Goal: Find specific page/section: Find specific page/section

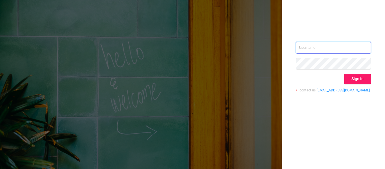
type input "[EMAIL_ADDRESS][DOMAIN_NAME]"
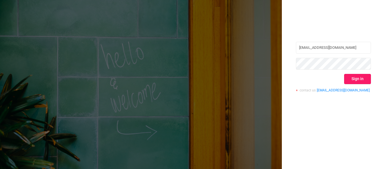
click at [363, 79] on button "Sign in" at bounding box center [357, 79] width 27 height 10
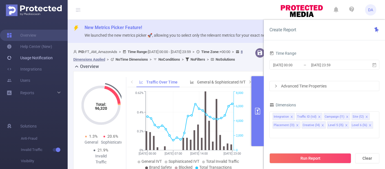
click at [28, 58] on link "Usage Notification" at bounding box center [30, 57] width 46 height 11
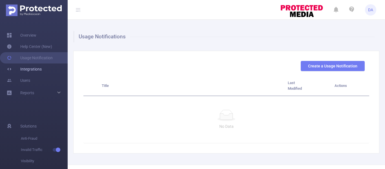
click at [28, 66] on link "Integrations" at bounding box center [24, 68] width 35 height 11
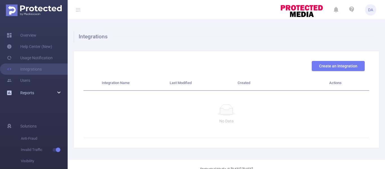
click at [60, 94] on div "Reports" at bounding box center [34, 92] width 68 height 11
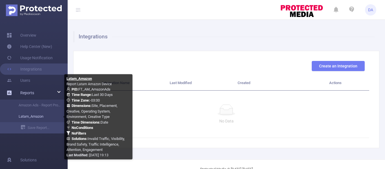
click at [37, 115] on link "Latam_Amazon" at bounding box center [36, 116] width 50 height 11
